Goal: Transaction & Acquisition: Purchase product/service

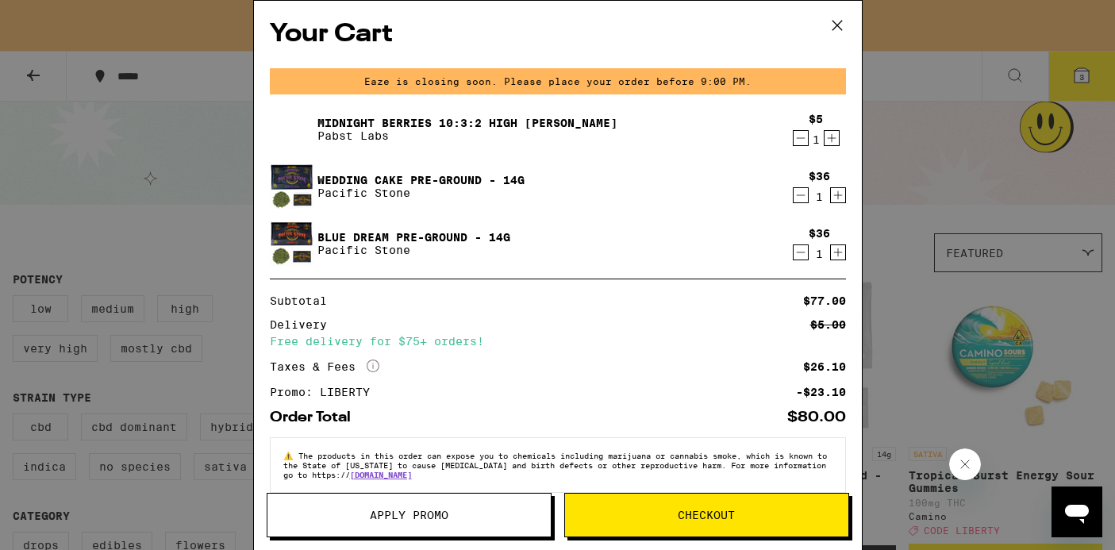
click at [645, 520] on span "Checkout" at bounding box center [706, 515] width 283 height 11
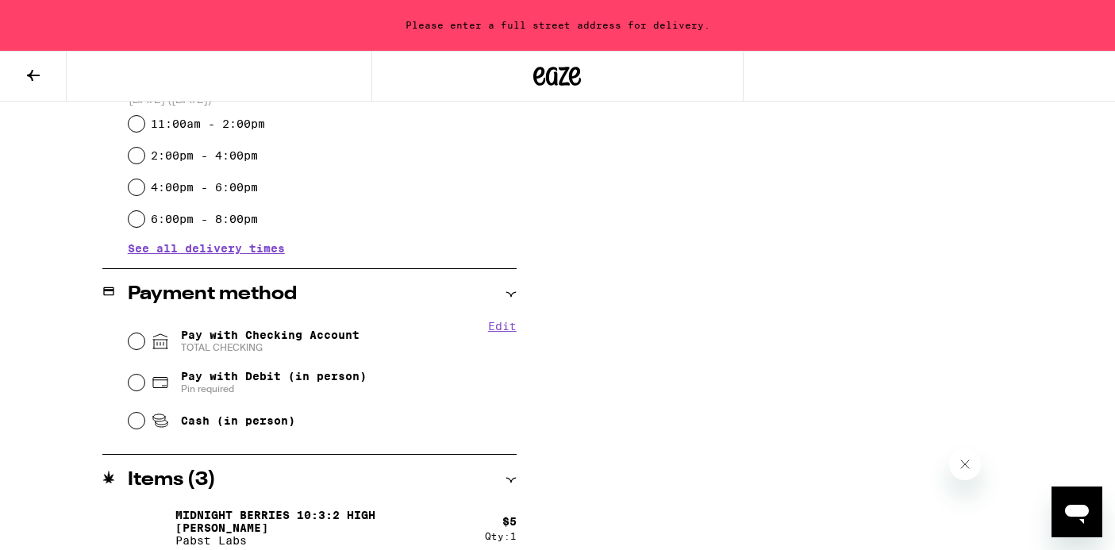
scroll to position [519, 0]
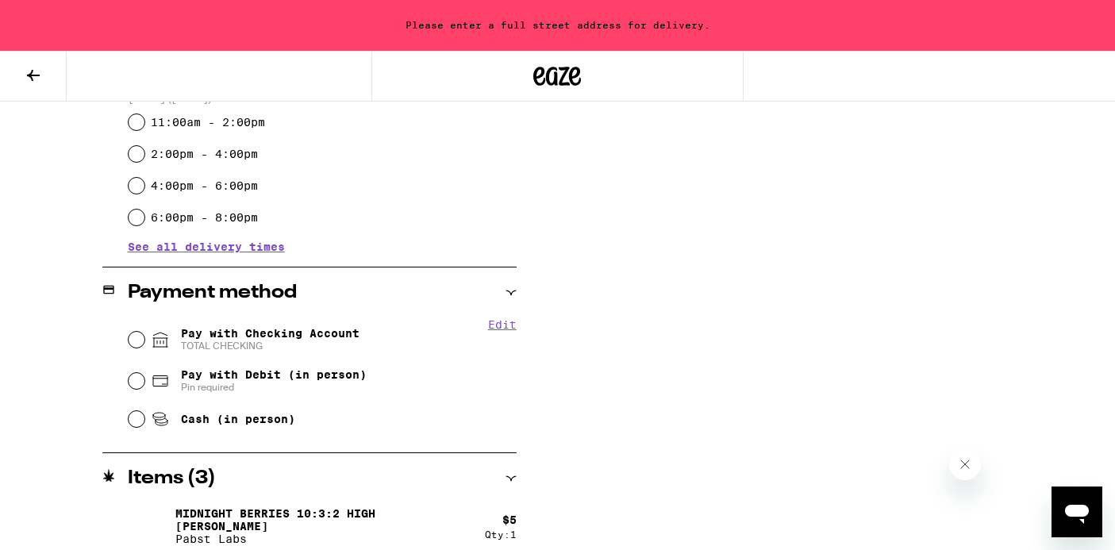
click at [502, 328] on button "Edit" at bounding box center [502, 324] width 29 height 13
click at [507, 322] on button "Done" at bounding box center [502, 324] width 29 height 13
click at [507, 322] on button "Edit" at bounding box center [502, 324] width 29 height 13
click at [507, 329] on button "Done" at bounding box center [502, 324] width 29 height 13
click at [495, 328] on button "Edit" at bounding box center [502, 324] width 29 height 13
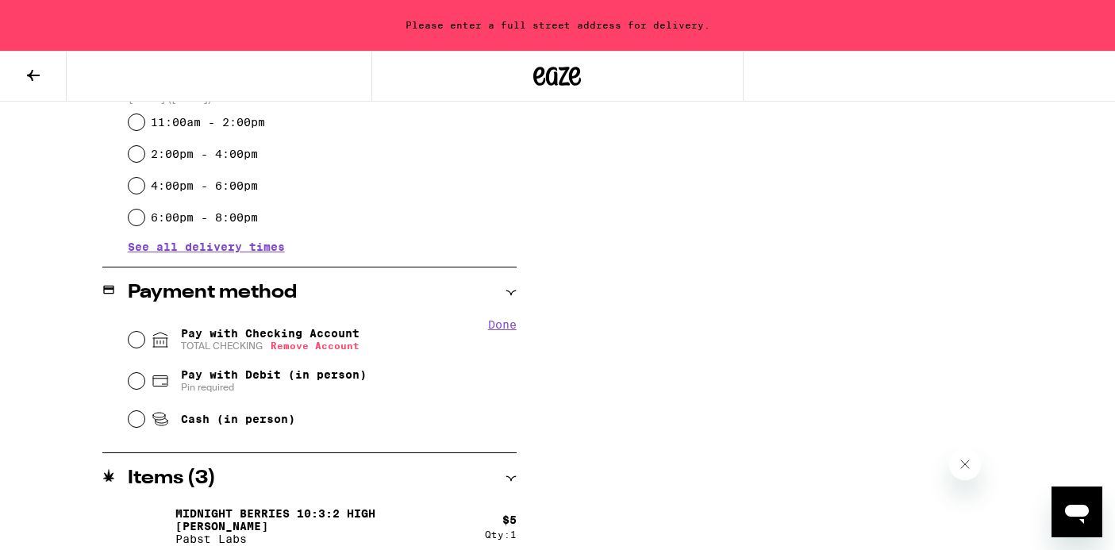
click at [511, 323] on button "Done" at bounding box center [502, 324] width 29 height 13
click at [134, 343] on input "Pay with Checking Account TOTAL CHECKING" at bounding box center [137, 340] width 16 height 16
radio input "true"
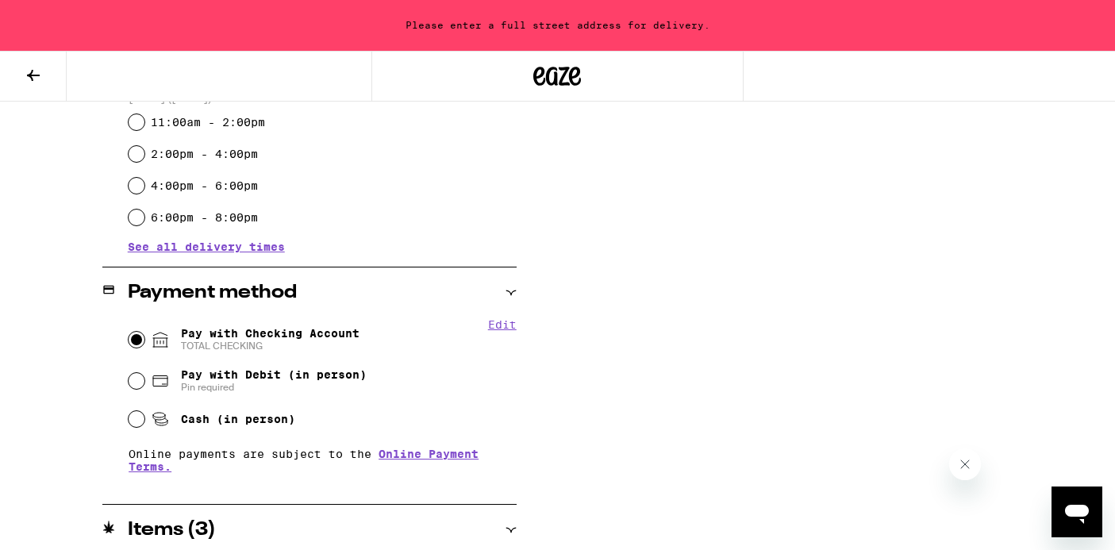
click at [504, 329] on button "Edit" at bounding box center [502, 324] width 29 height 13
click at [504, 329] on button "Done" at bounding box center [502, 324] width 29 height 13
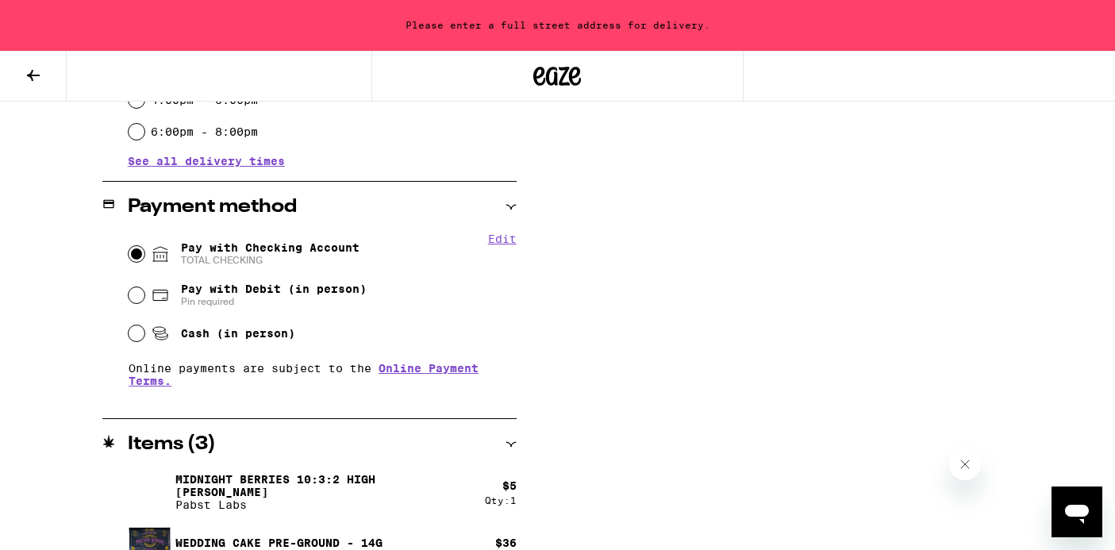
scroll to position [618, 0]
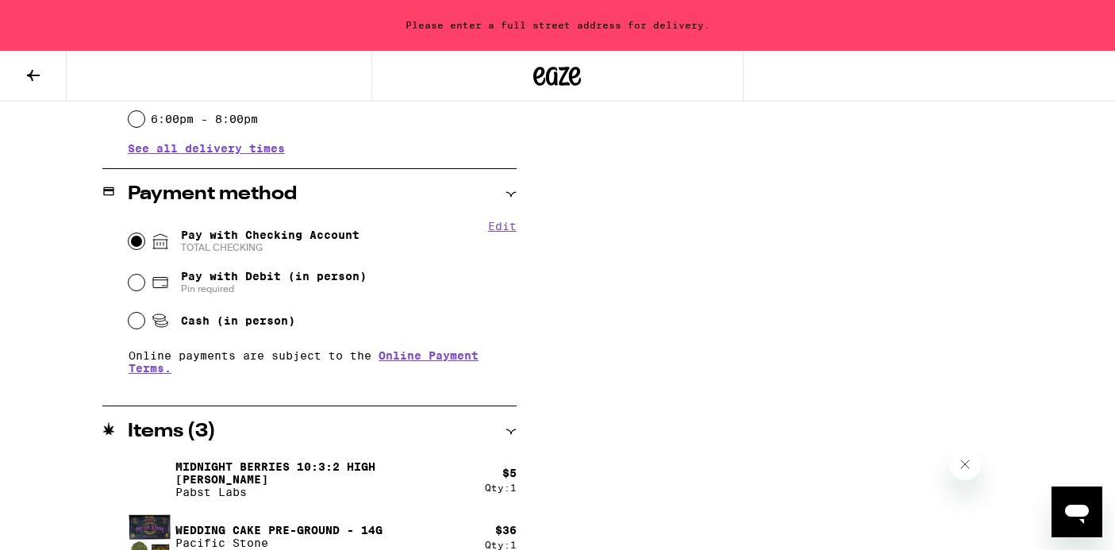
click at [210, 324] on span "Cash (in person)" at bounding box center [238, 320] width 114 height 13
click at [144, 324] on input "Cash (in person)" at bounding box center [137, 321] width 16 height 16
radio input "true"
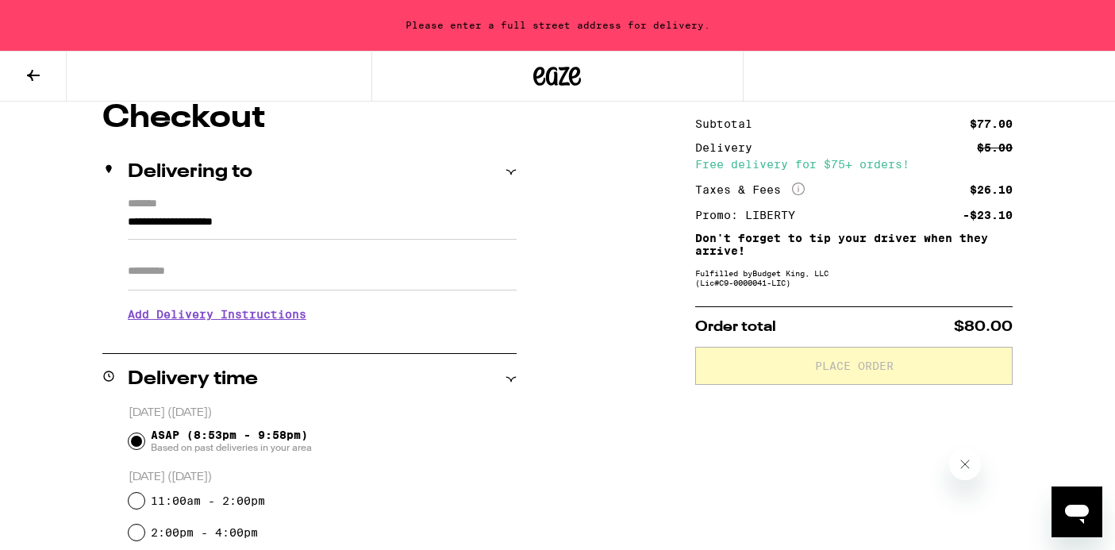
scroll to position [141, 0]
click at [238, 225] on input "**********" at bounding box center [322, 225] width 389 height 27
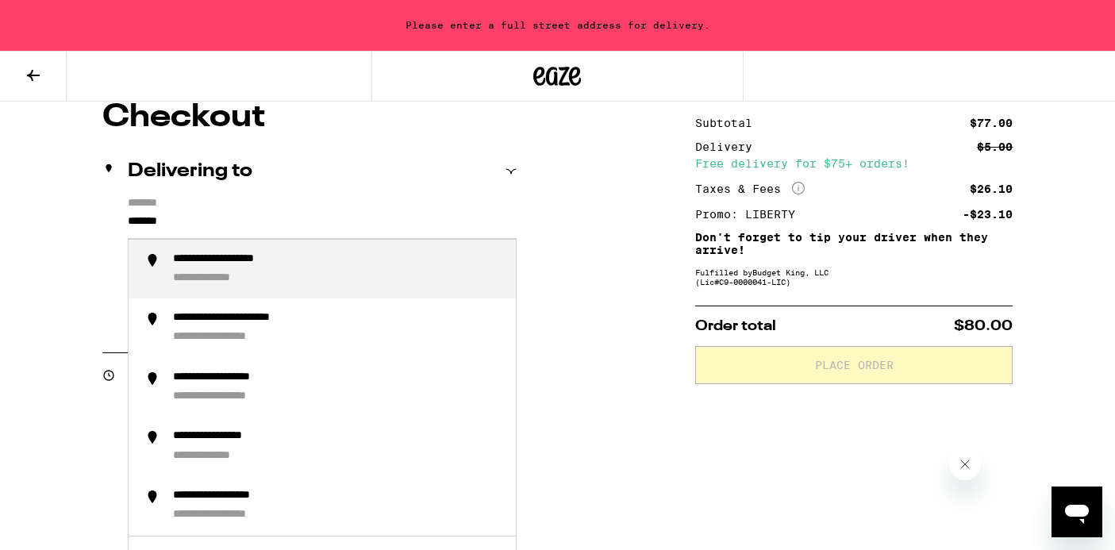
type input "*******"
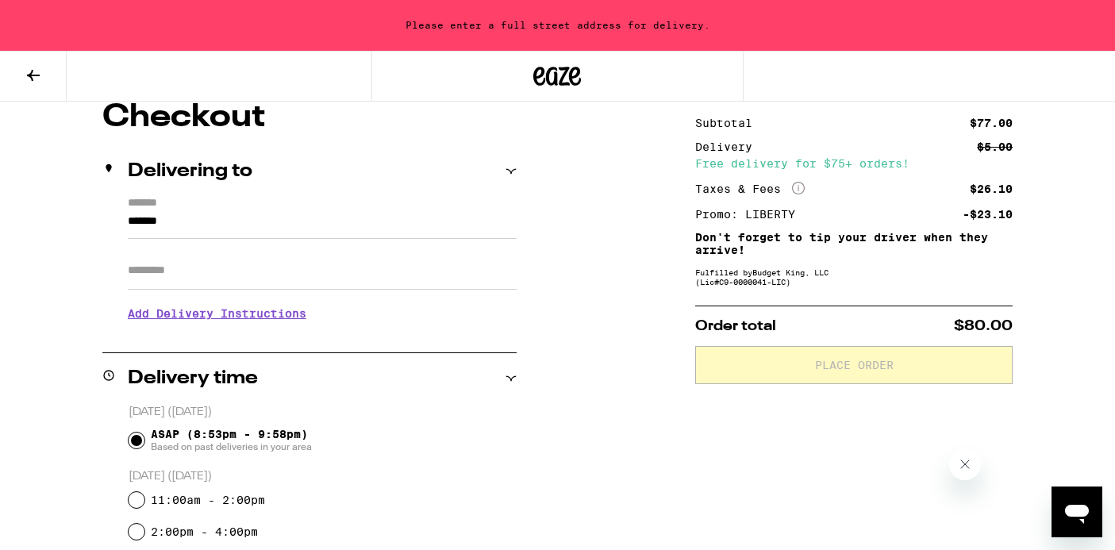
click at [37, 85] on button at bounding box center [33, 77] width 67 height 50
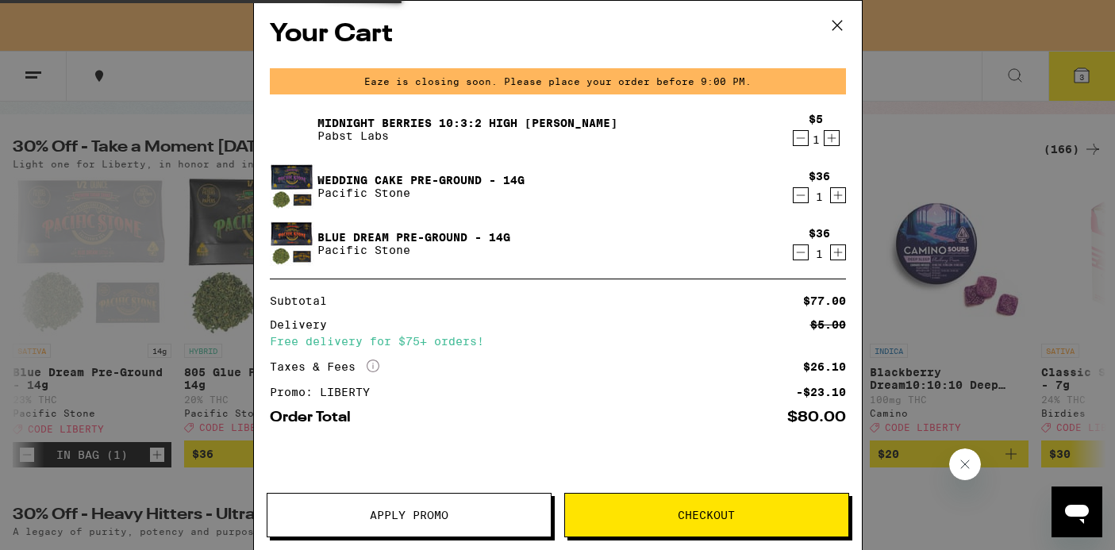
click at [30, 73] on div "Your Cart Eaze is closing soon. Please place your order before 9:00 PM. Midnigh…" at bounding box center [557, 275] width 1115 height 550
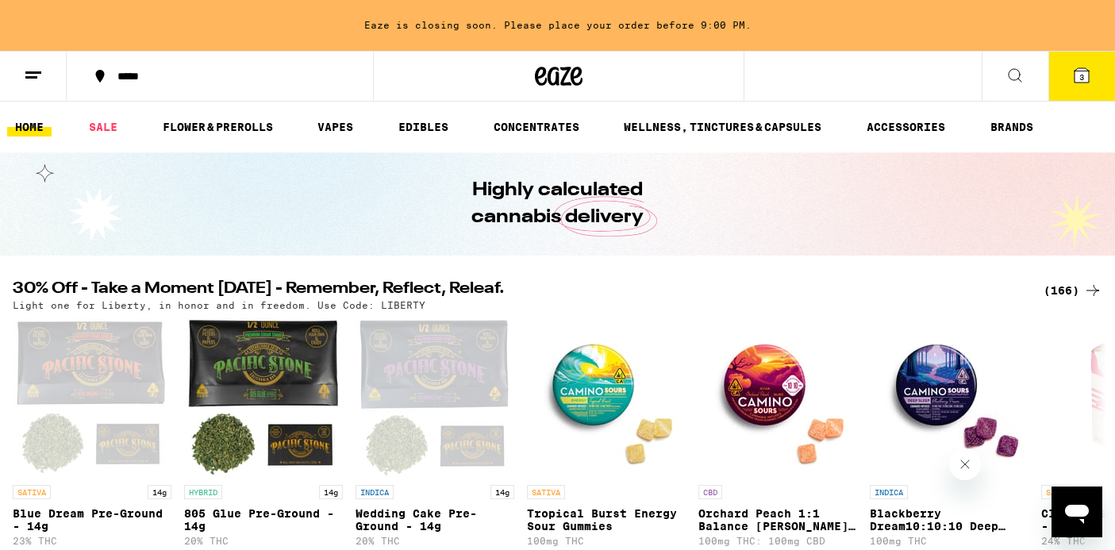
click at [1073, 291] on div "(166)" at bounding box center [1073, 290] width 59 height 19
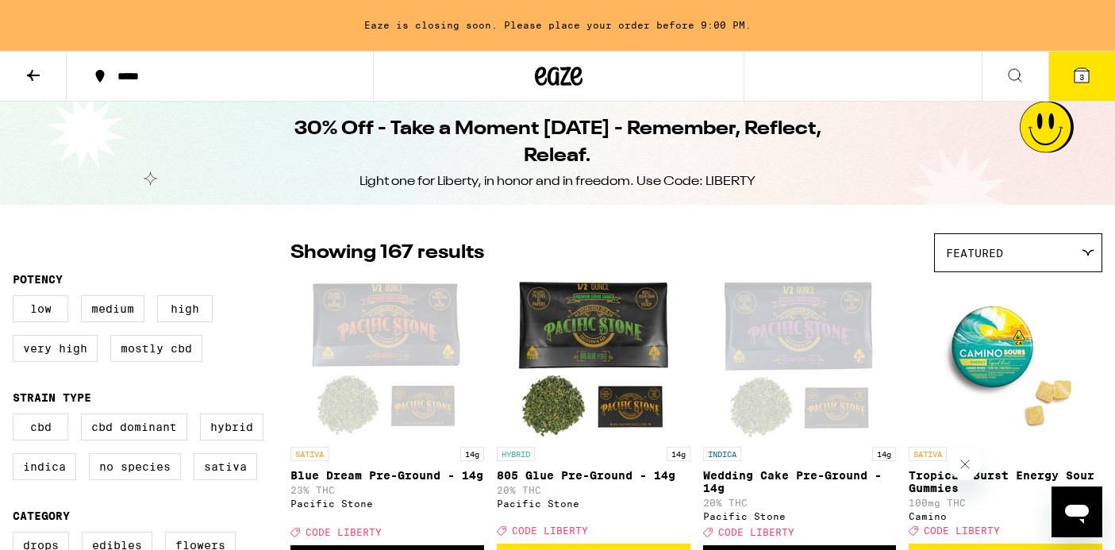
click at [1085, 74] on icon at bounding box center [1082, 75] width 14 height 14
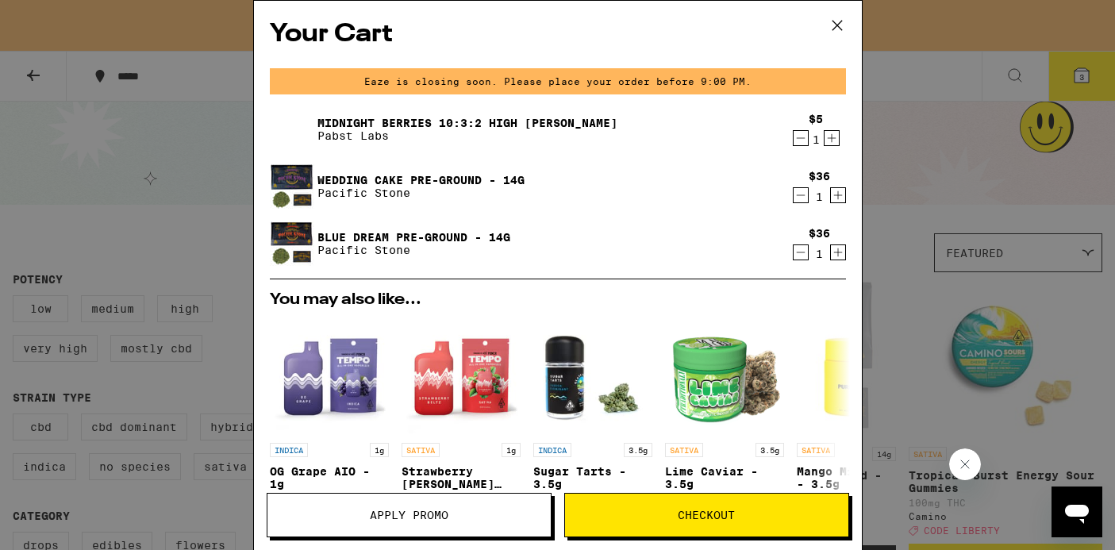
click at [792, 513] on span "Checkout" at bounding box center [706, 515] width 283 height 11
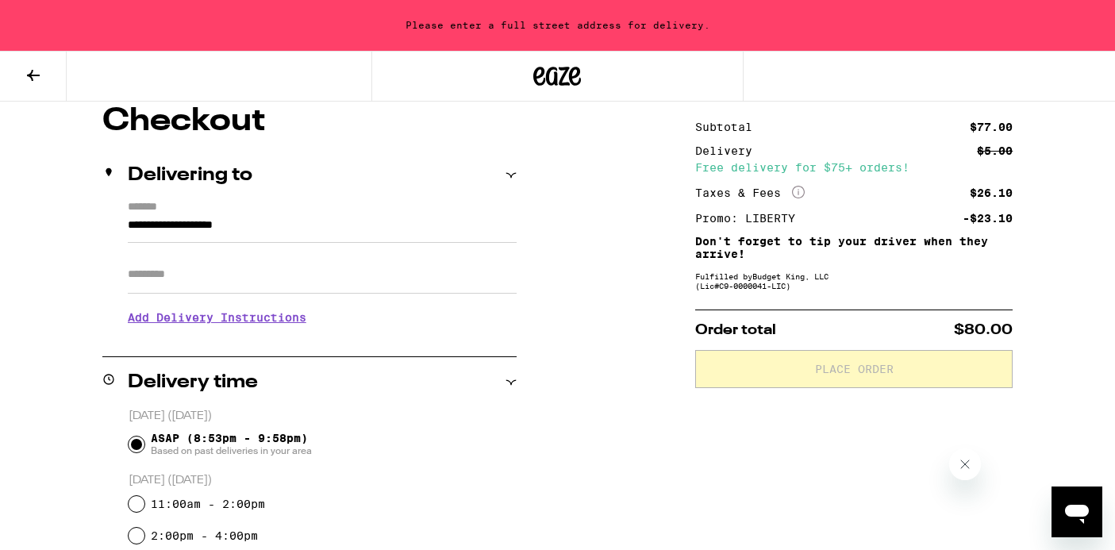
scroll to position [170, 0]
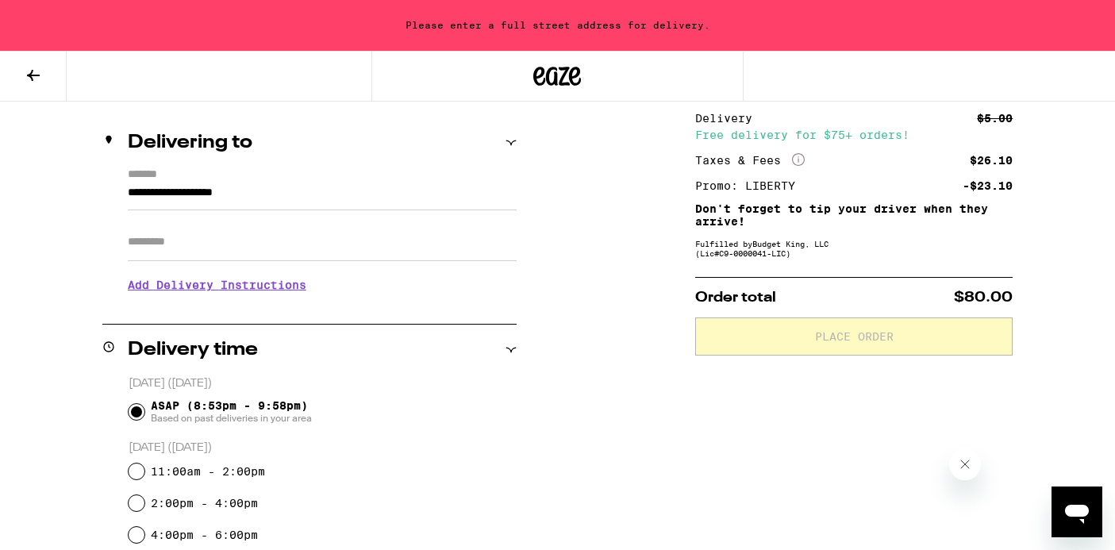
click at [331, 200] on input "**********" at bounding box center [322, 196] width 389 height 27
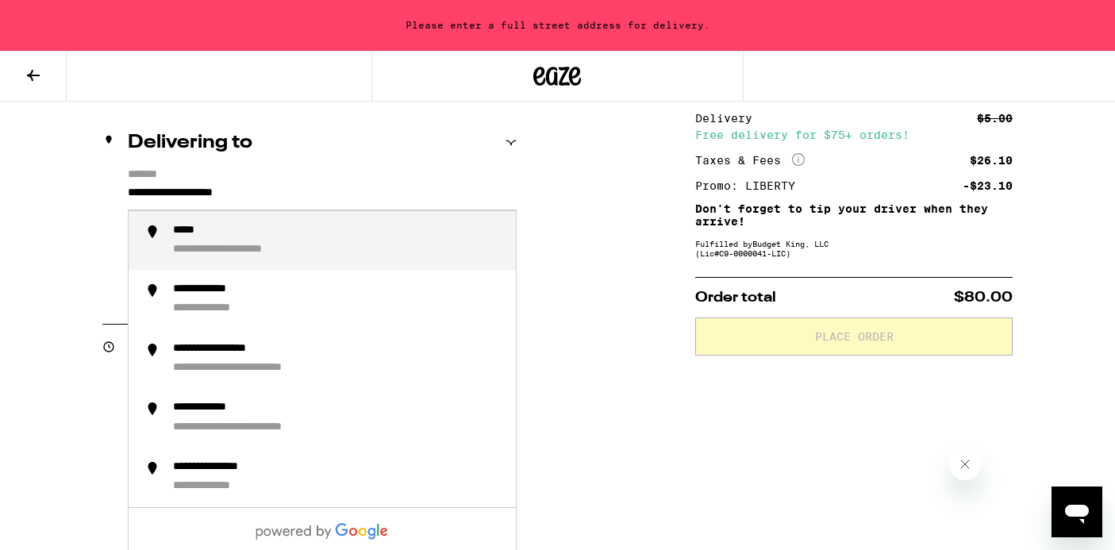
click at [331, 200] on input "**********" at bounding box center [322, 196] width 389 height 27
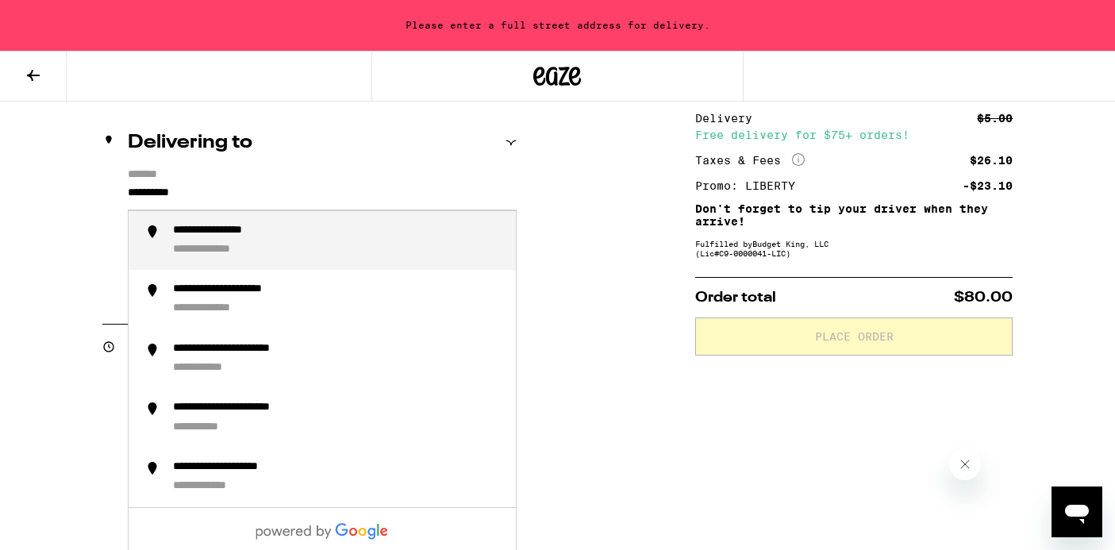
click at [226, 249] on div "**********" at bounding box center [223, 250] width 101 height 15
type input "**********"
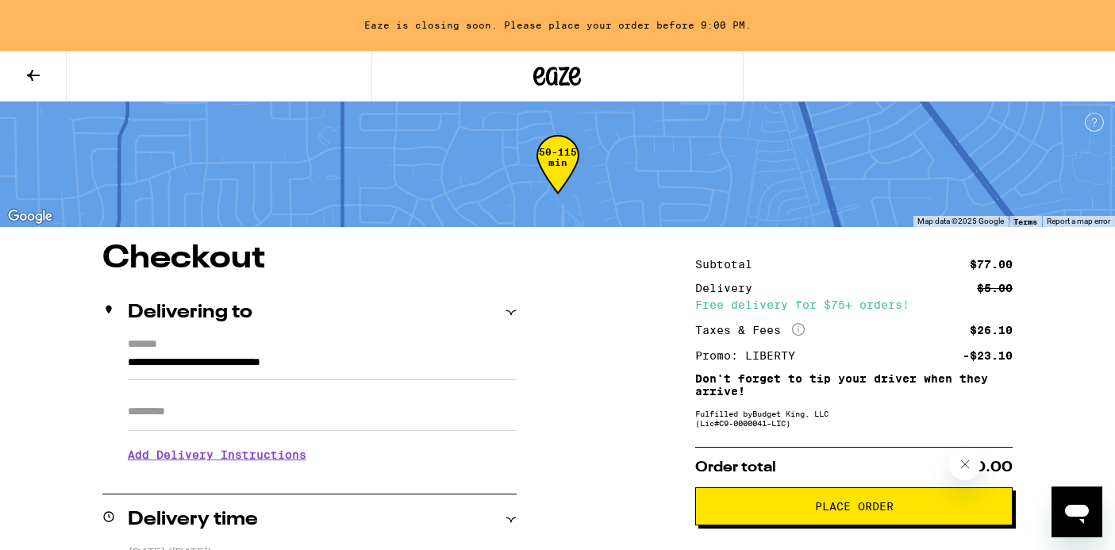
scroll to position [147, 0]
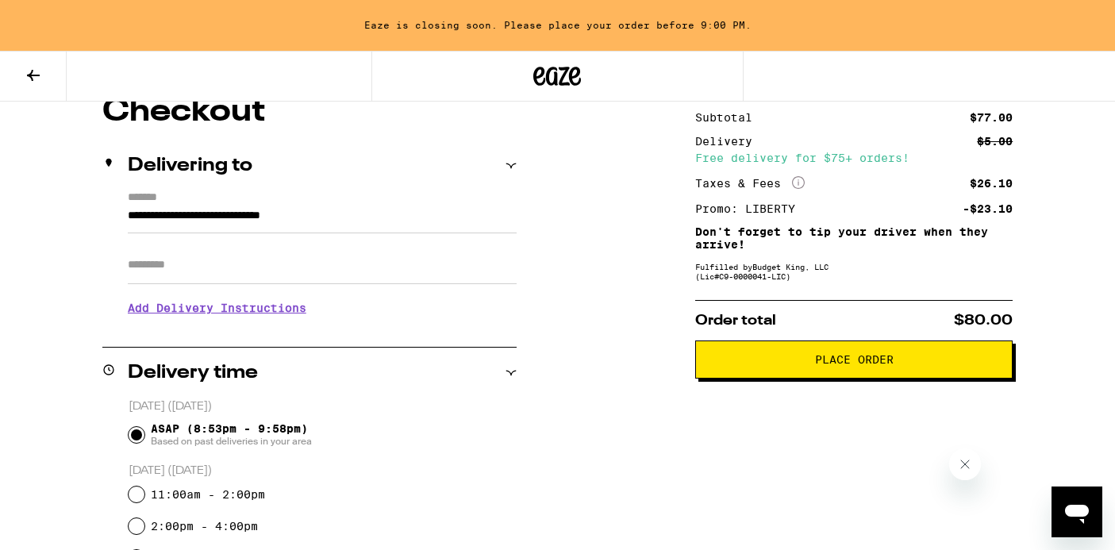
click at [792, 365] on span "Place Order" at bounding box center [854, 359] width 291 height 11
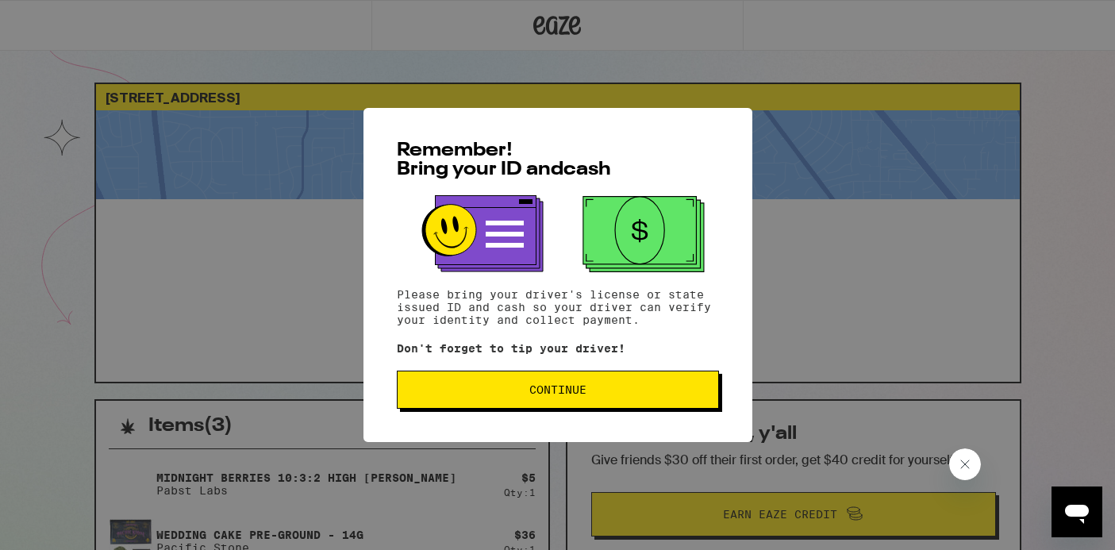
click at [545, 390] on span "Continue" at bounding box center [558, 389] width 57 height 11
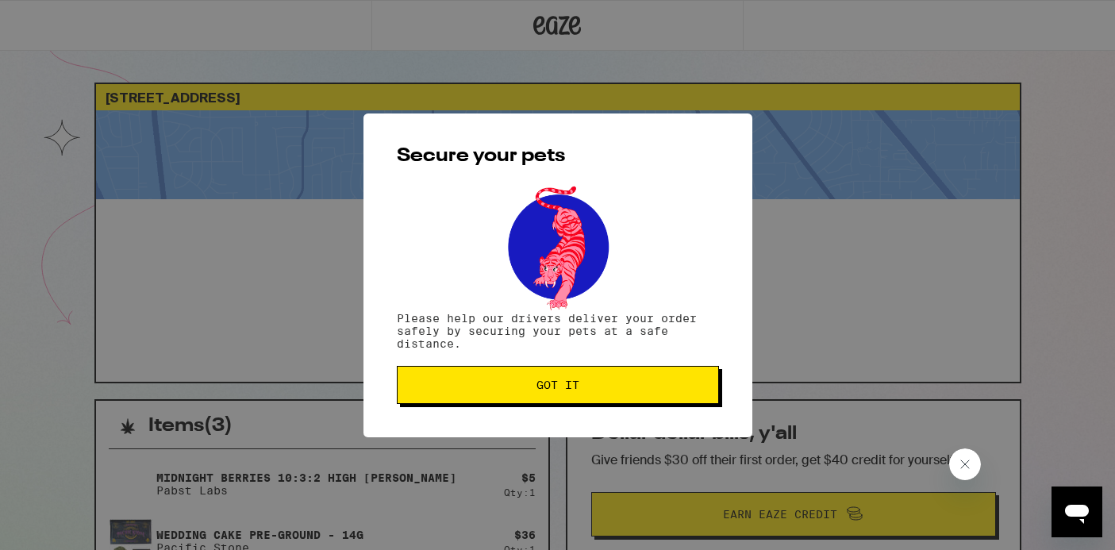
click at [545, 390] on span "Got it" at bounding box center [558, 385] width 43 height 11
